Goal: Task Accomplishment & Management: Manage account settings

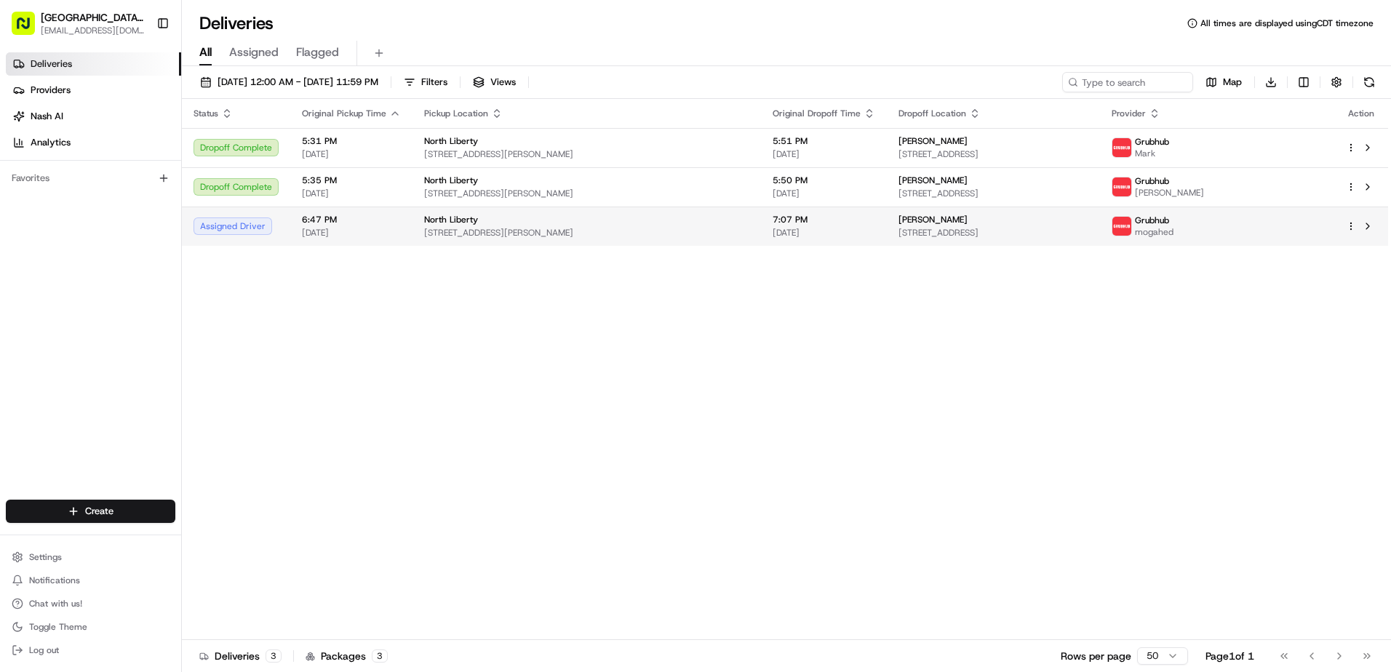
click at [917, 224] on span "[PERSON_NAME]" at bounding box center [933, 220] width 69 height 12
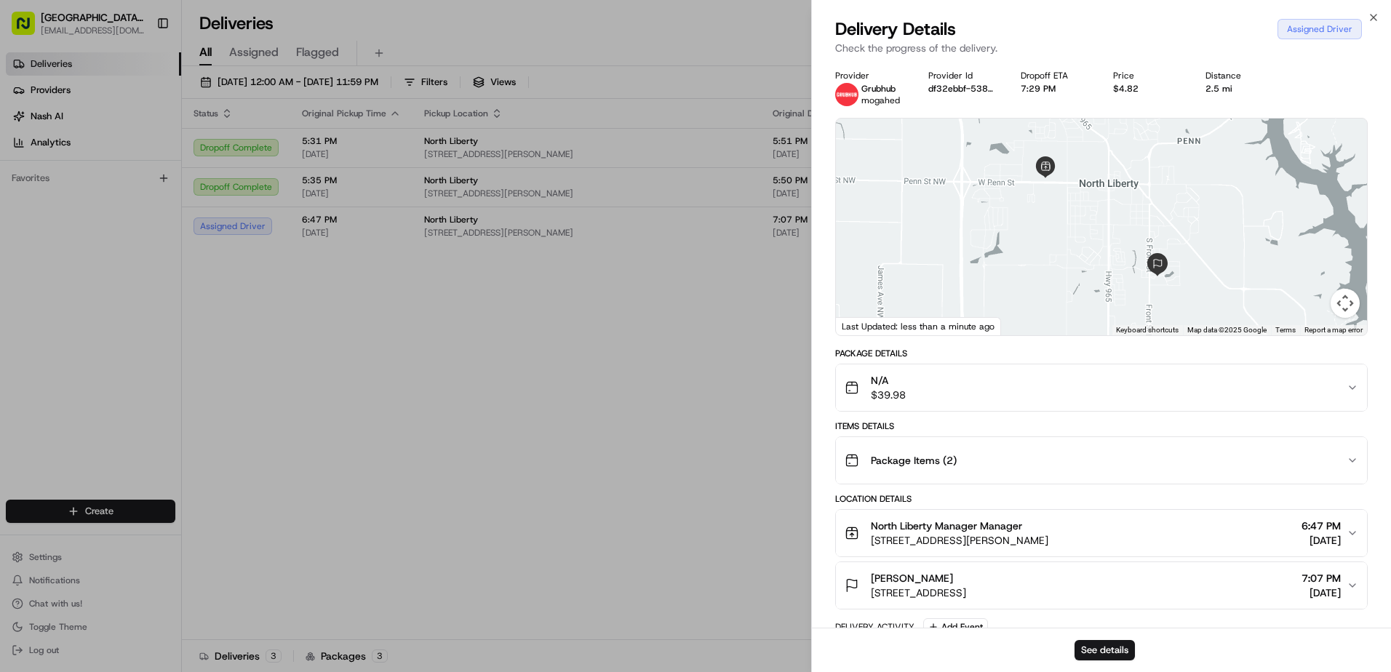
click at [1305, 29] on div "Assigned Driver" at bounding box center [1320, 29] width 84 height 20
click at [1335, 28] on div "Assigned Driver" at bounding box center [1320, 29] width 84 height 20
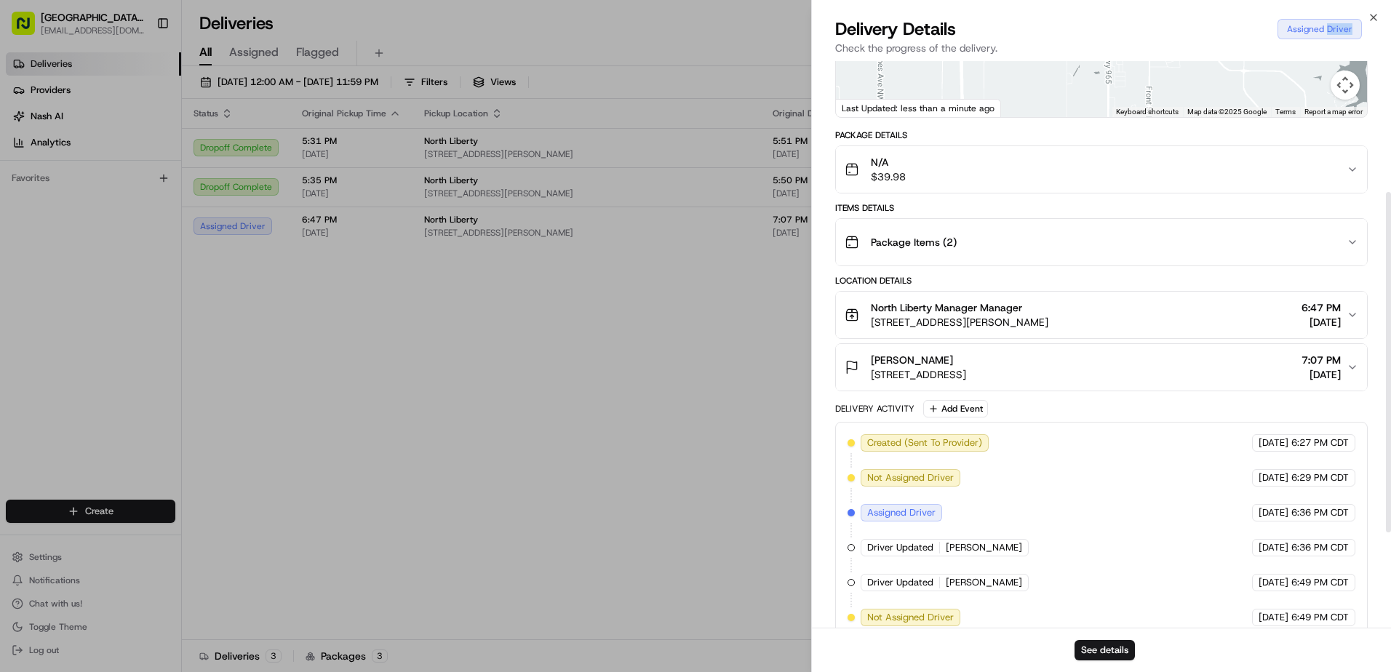
scroll to position [378, 0]
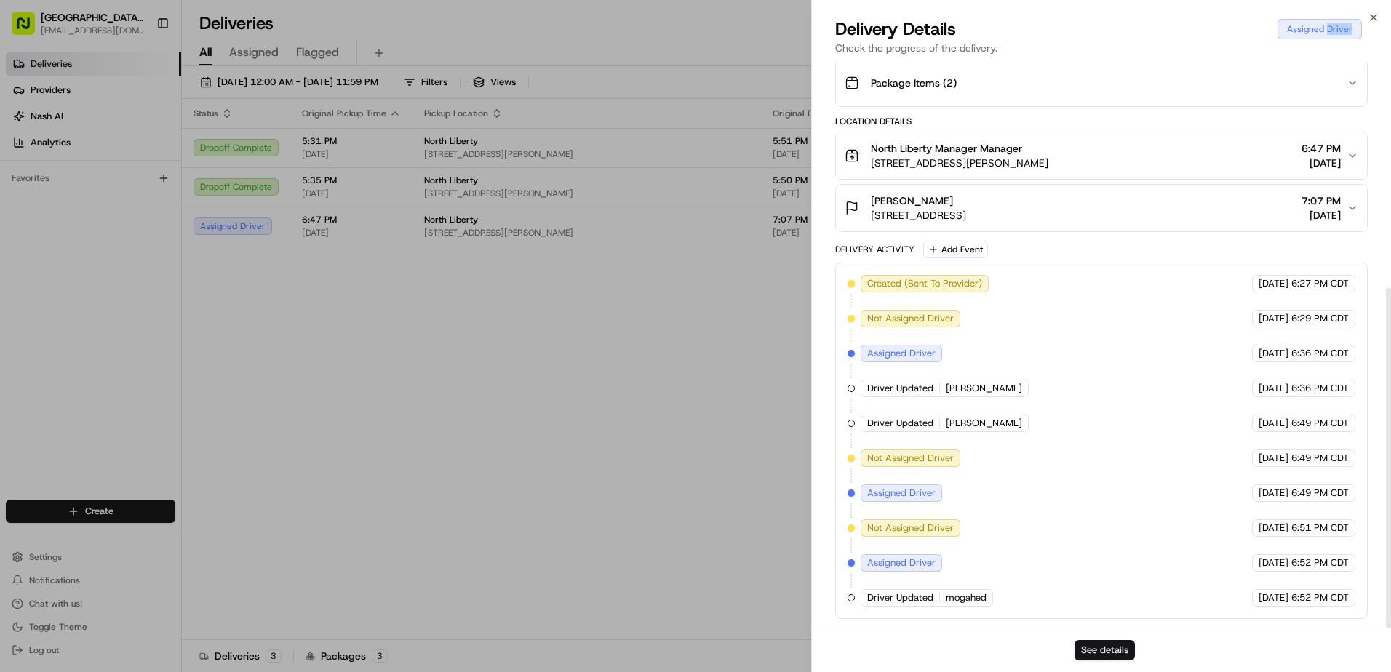
click at [1107, 656] on button "See details" at bounding box center [1105, 650] width 60 height 20
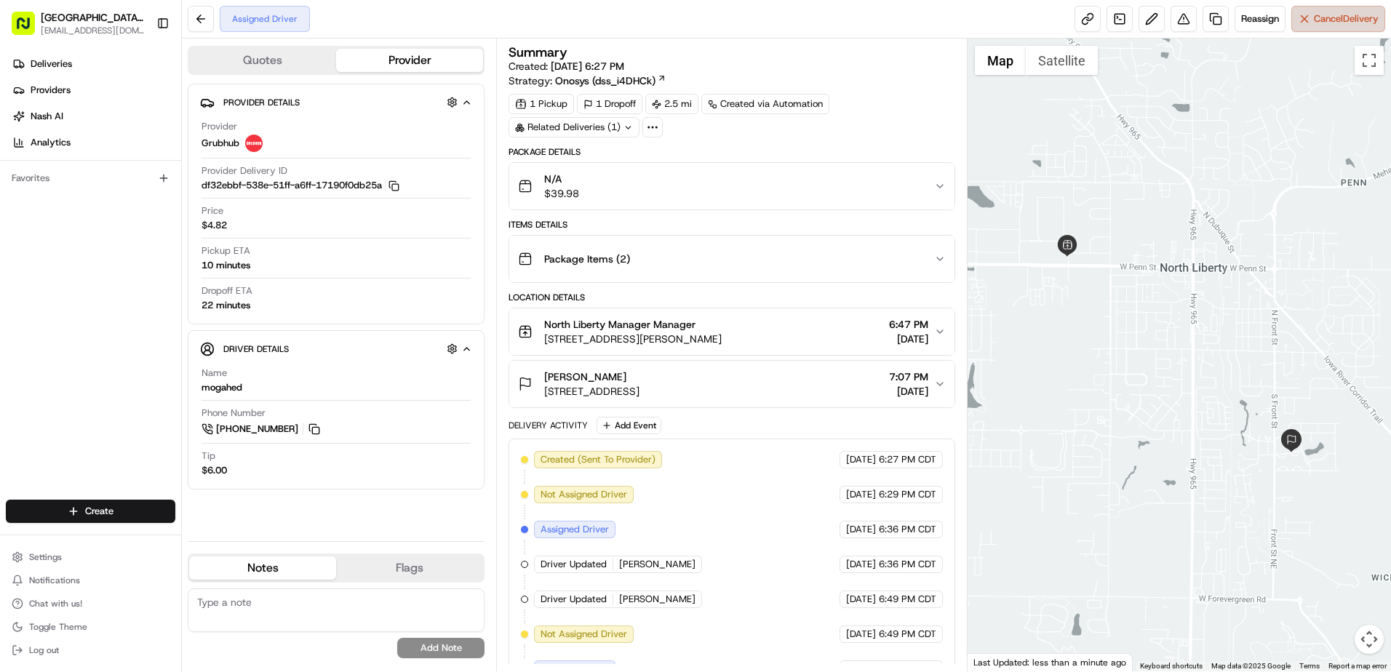
click at [1323, 17] on span "Cancel Delivery" at bounding box center [1346, 18] width 65 height 13
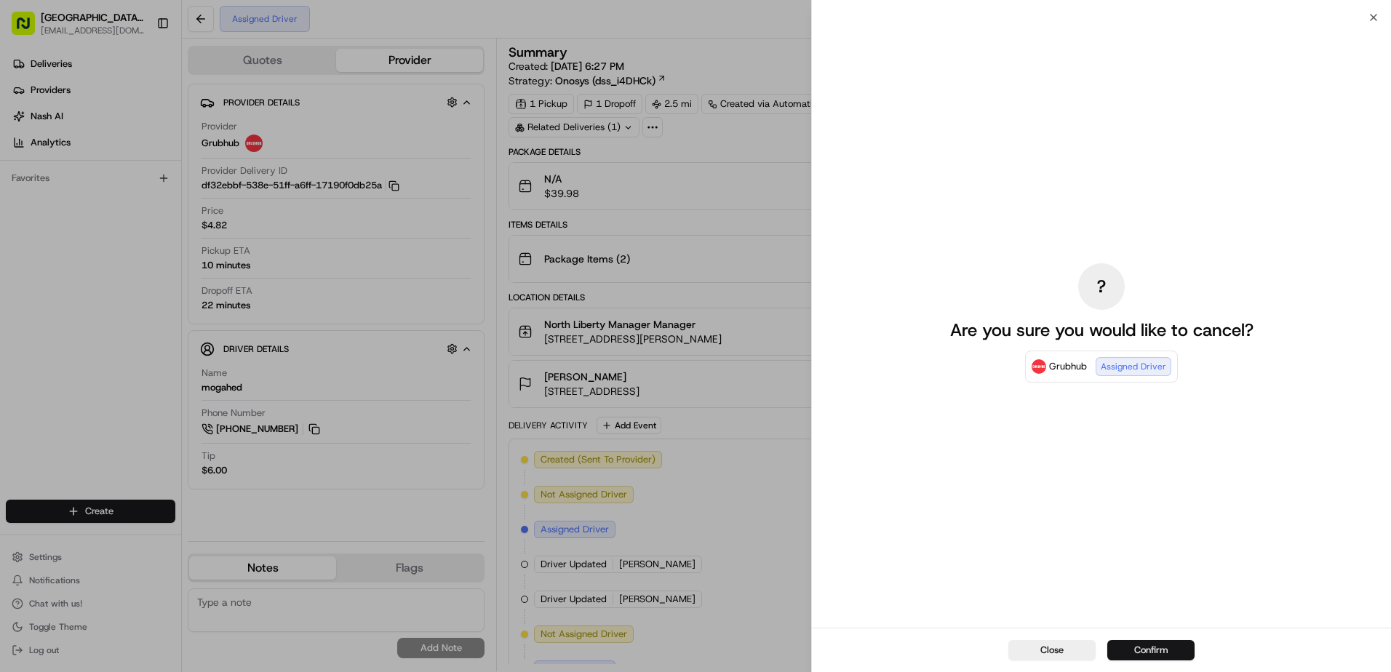
click at [1136, 644] on button "Confirm" at bounding box center [1150, 650] width 87 height 20
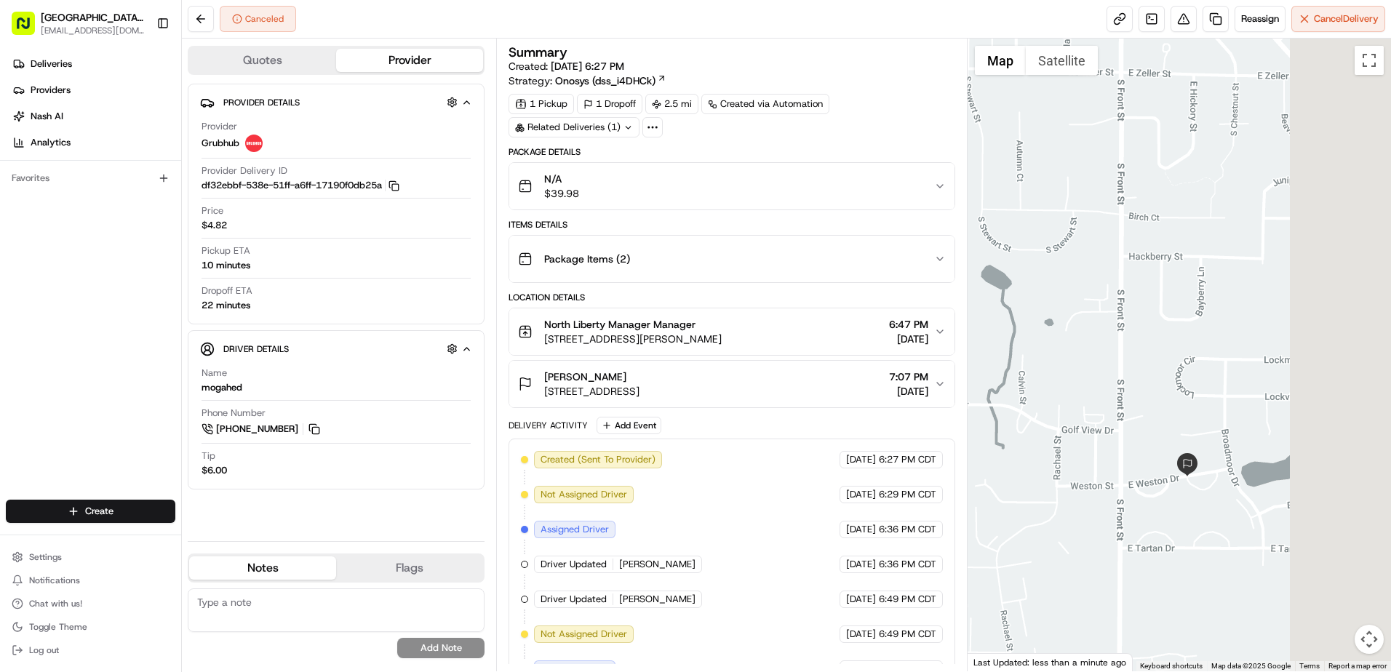
drag, startPoint x: 1276, startPoint y: 573, endPoint x: 1039, endPoint y: 474, distance: 257.3
click at [1043, 477] on div at bounding box center [1179, 355] width 423 height 633
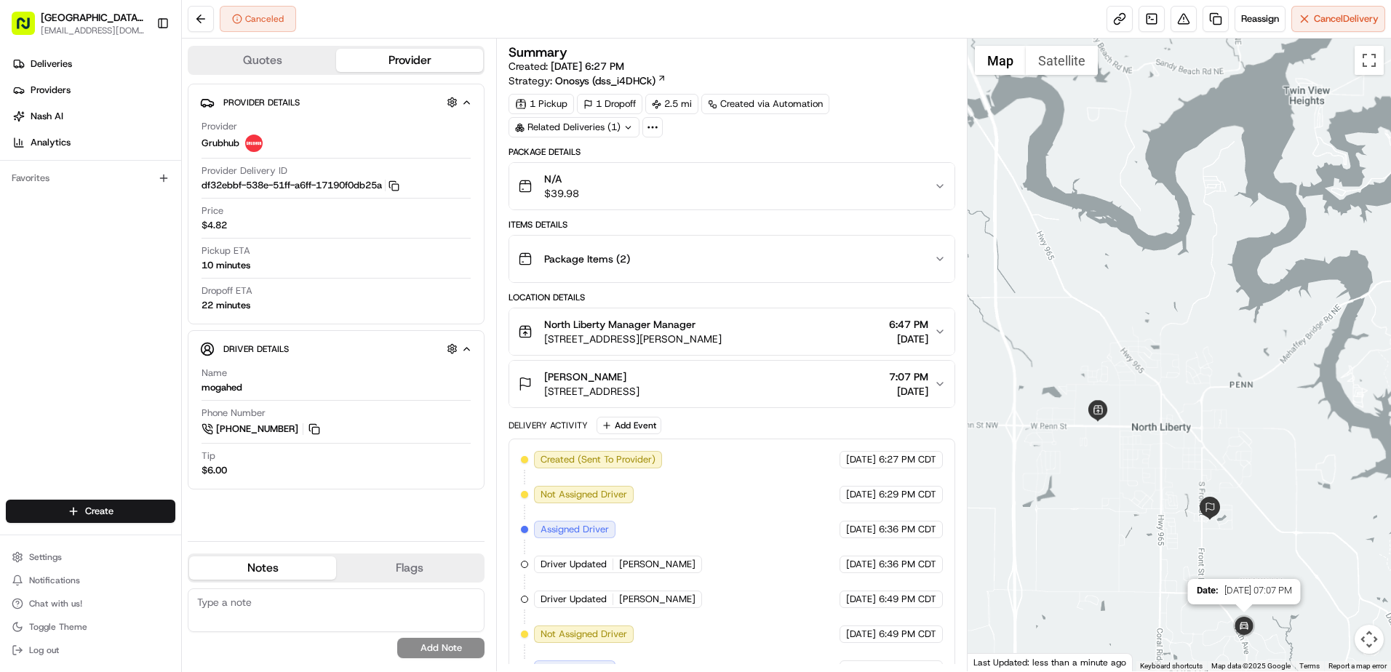
click at [1248, 630] on img at bounding box center [1244, 627] width 29 height 29
